Goal: Register for event/course

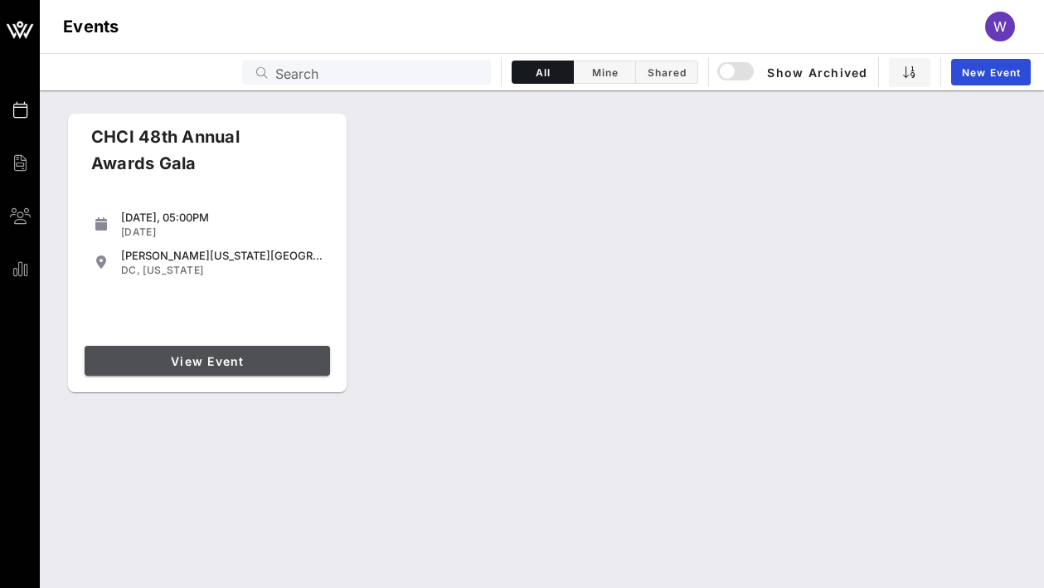
click at [145, 363] on span "View Event" at bounding box center [207, 361] width 232 height 14
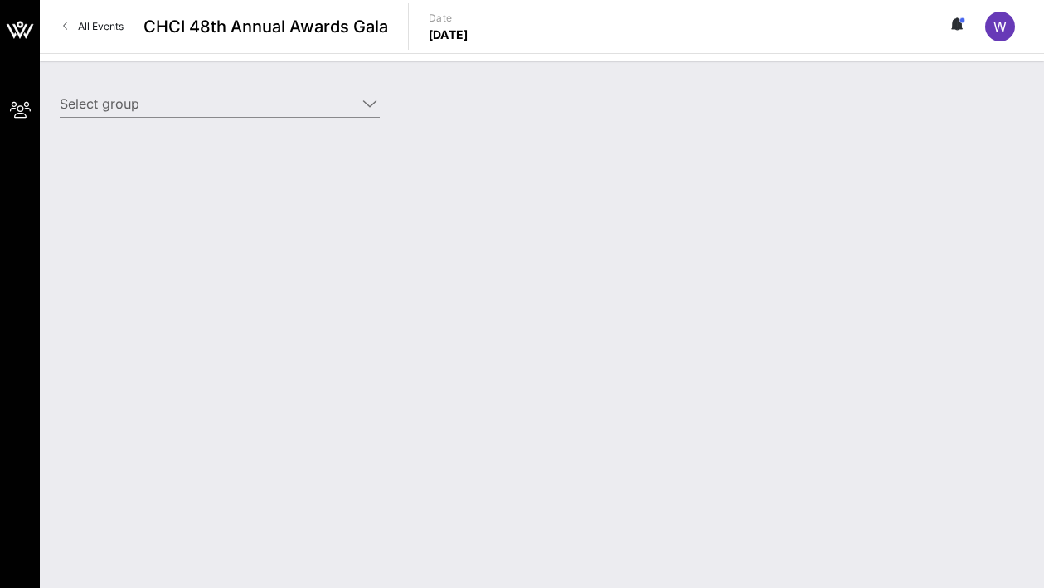
type input "Genentech (Genentech) [[PERSON_NAME], [EMAIL_ADDRESS][DOMAIN_NAME]]"
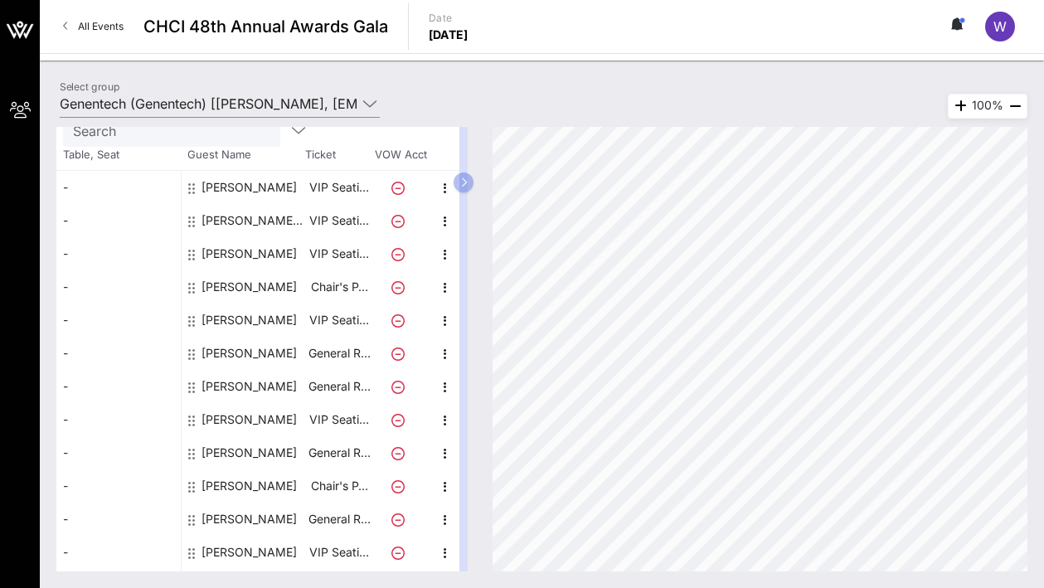
scroll to position [97, 0]
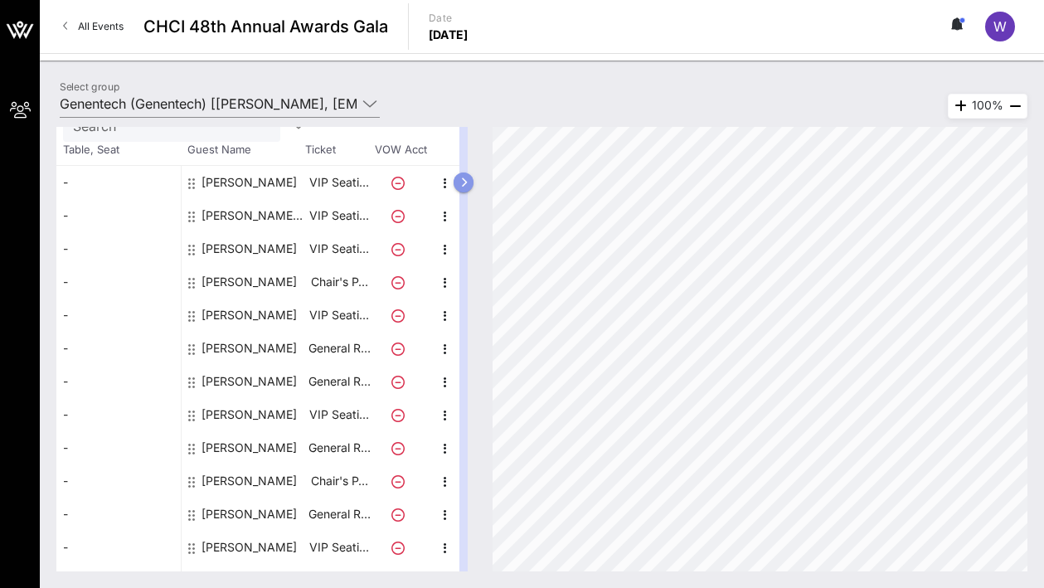
click at [466, 185] on icon "button" at bounding box center [463, 182] width 7 height 10
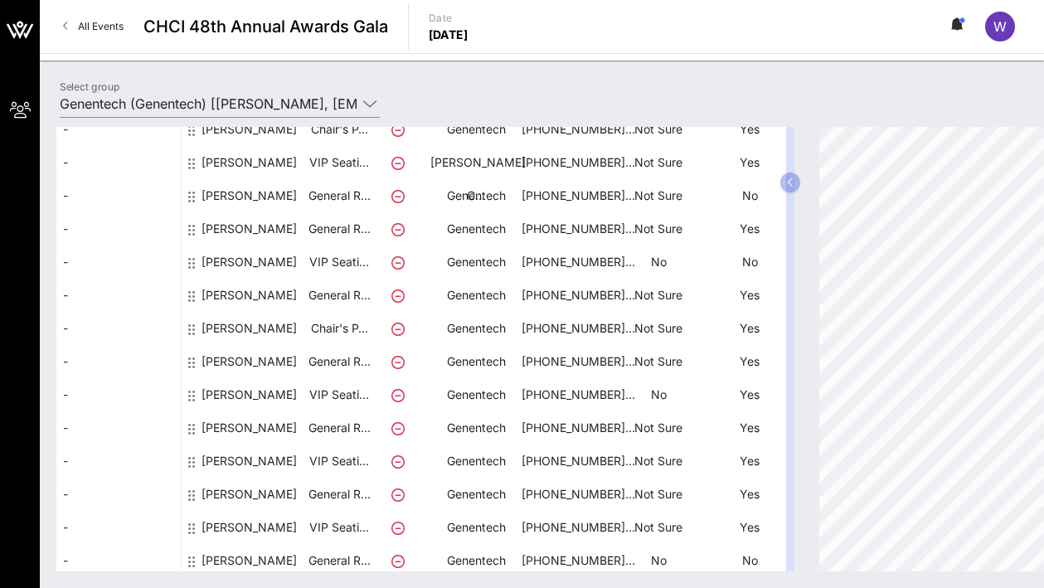
scroll to position [246, 0]
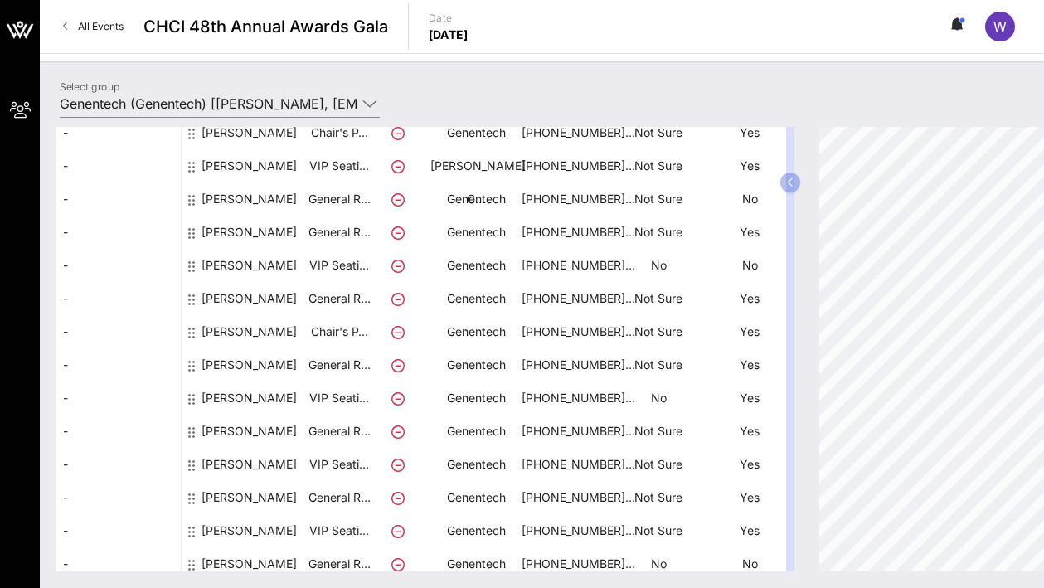
click at [245, 167] on div "[PERSON_NAME]" at bounding box center [248, 189] width 95 height 80
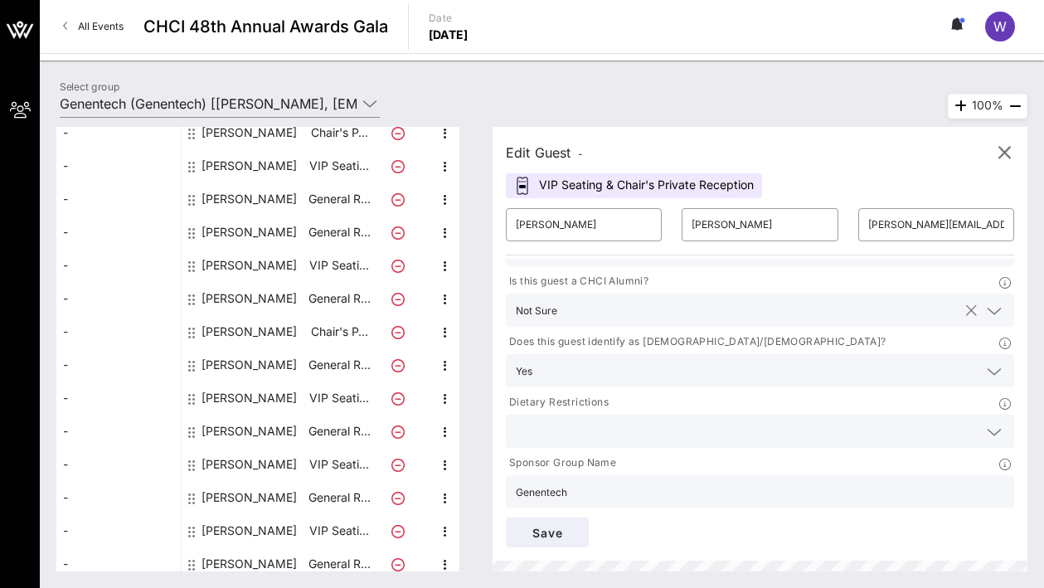
scroll to position [114, 0]
click at [579, 416] on input "text" at bounding box center [747, 427] width 462 height 22
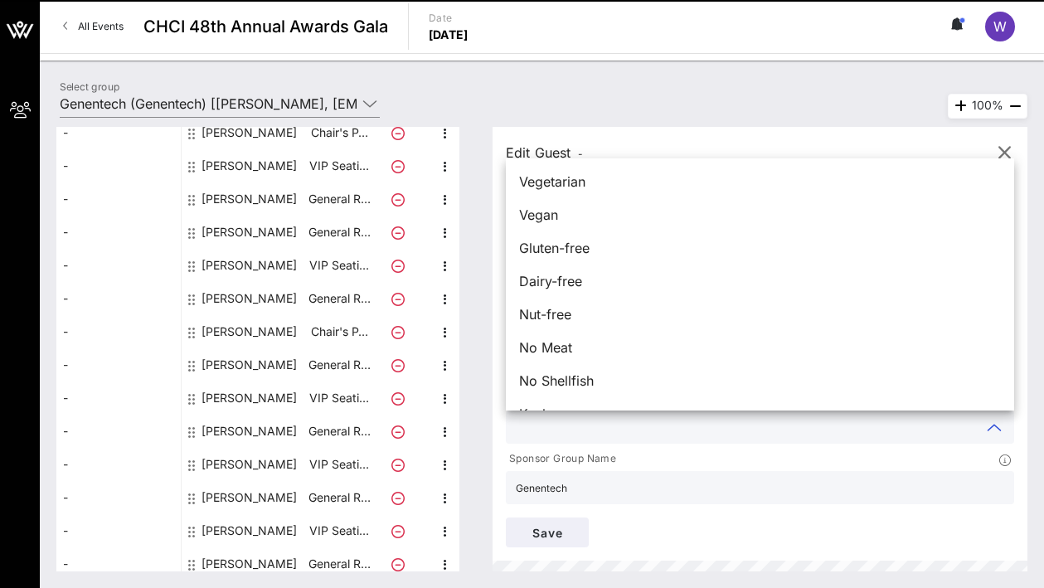
scroll to position [27, 0]
